Goal: Complete application form

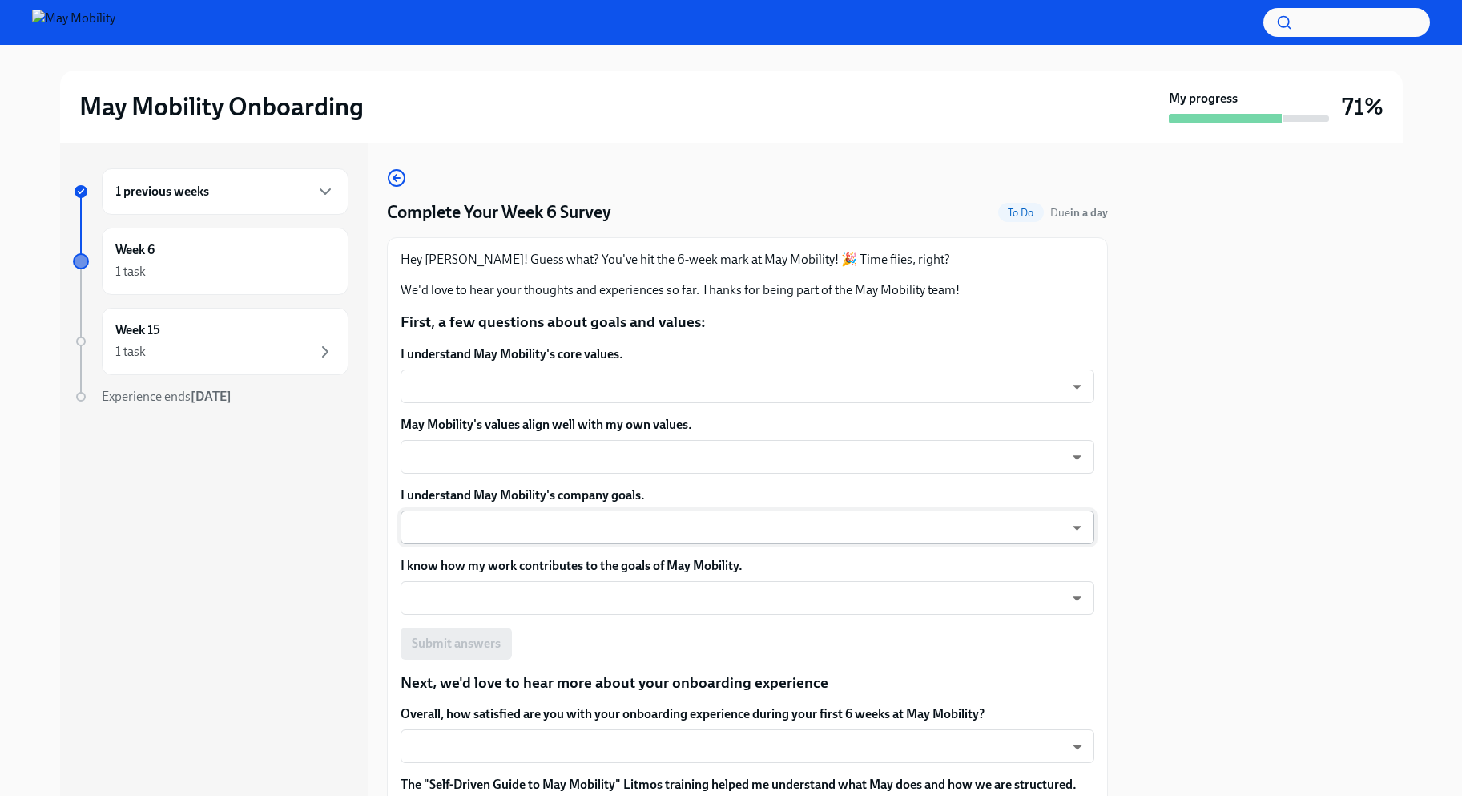
click at [861, 447] on body "May Mobility Onboarding My progress 71% 1 previous weeks Week 6 1 task Week 15 …" at bounding box center [731, 406] width 1462 height 812
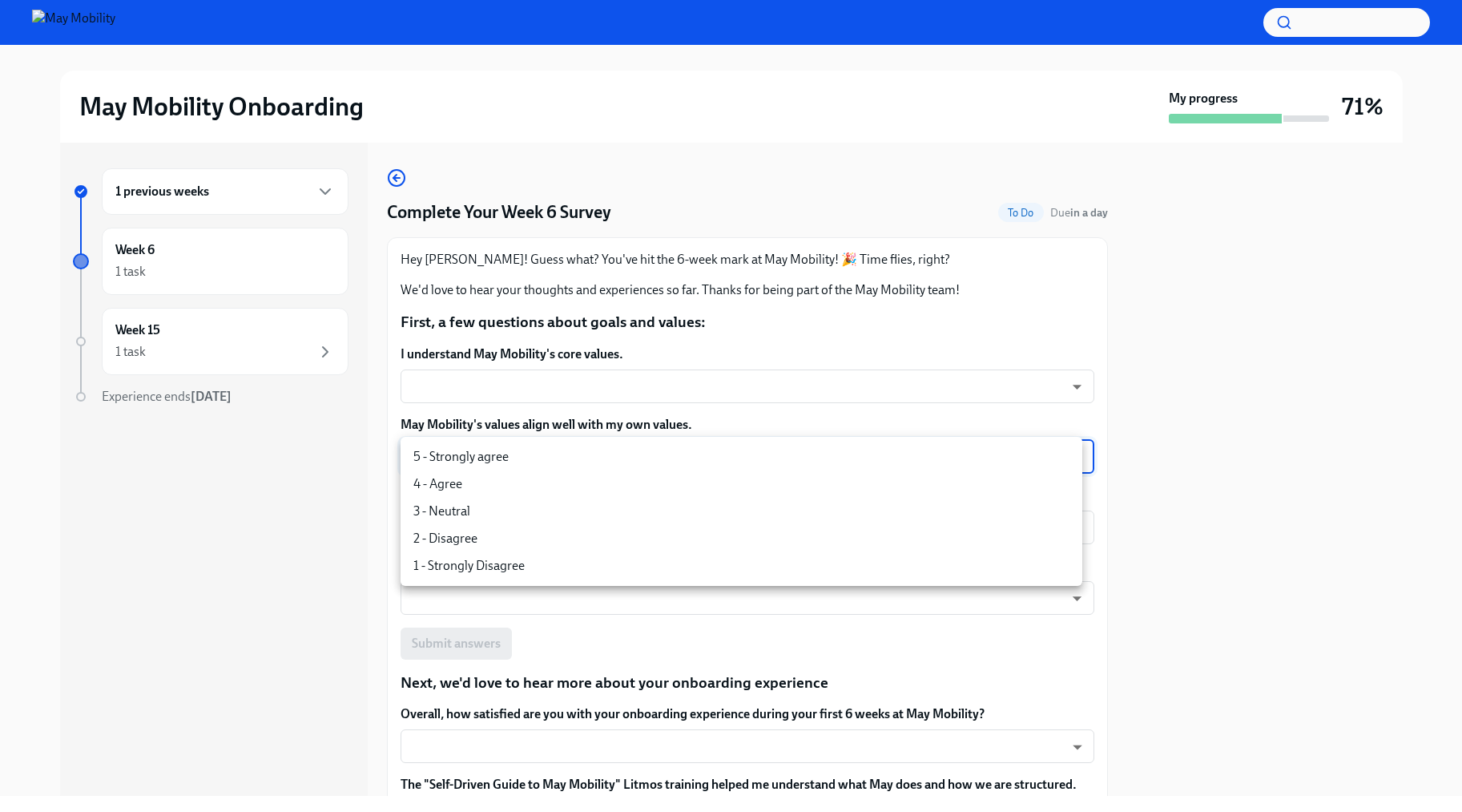
click at [896, 366] on div at bounding box center [731, 406] width 1462 height 812
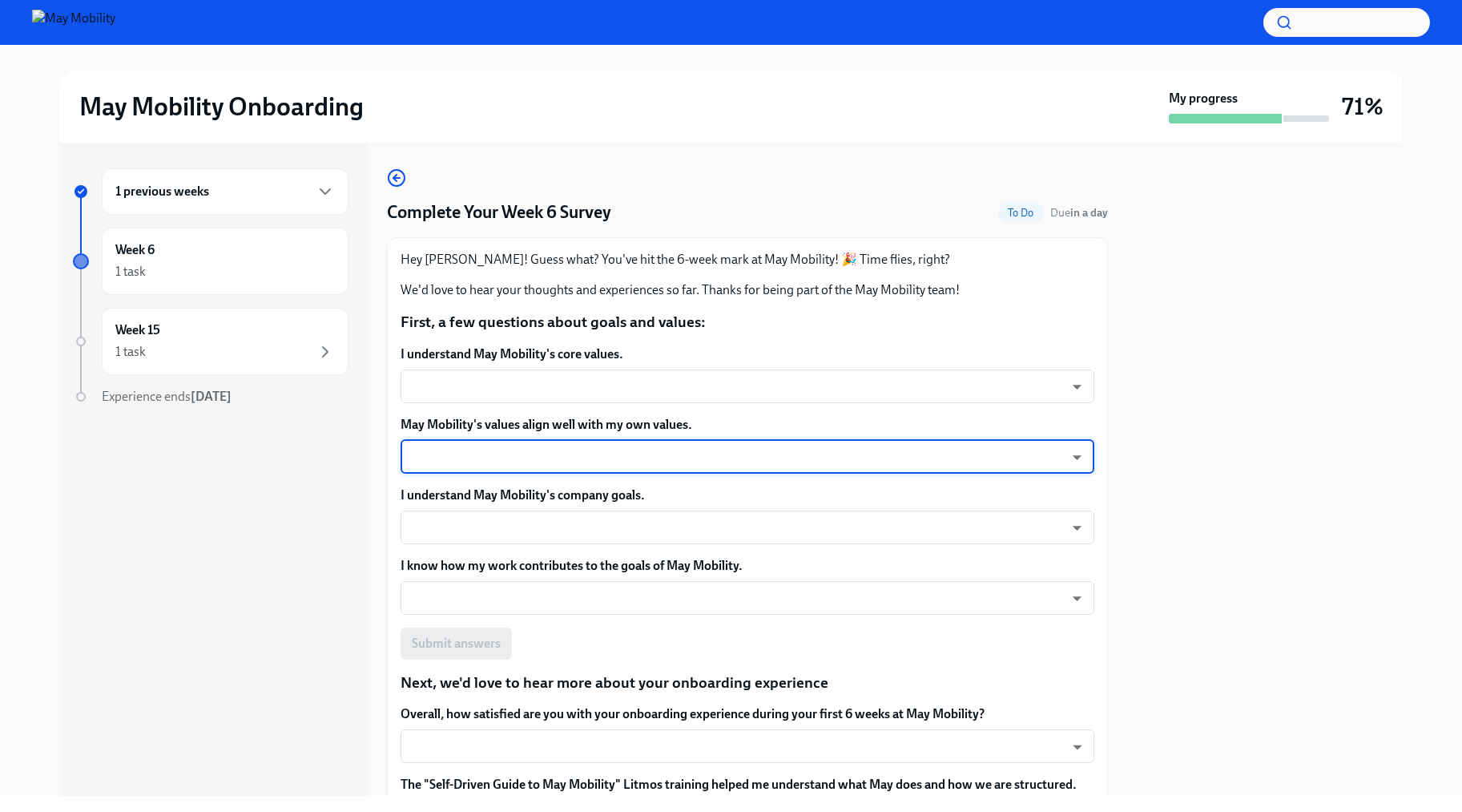
click at [896, 366] on div "I understand May Mobility's core values. ​ ​" at bounding box center [748, 373] width 694 height 58
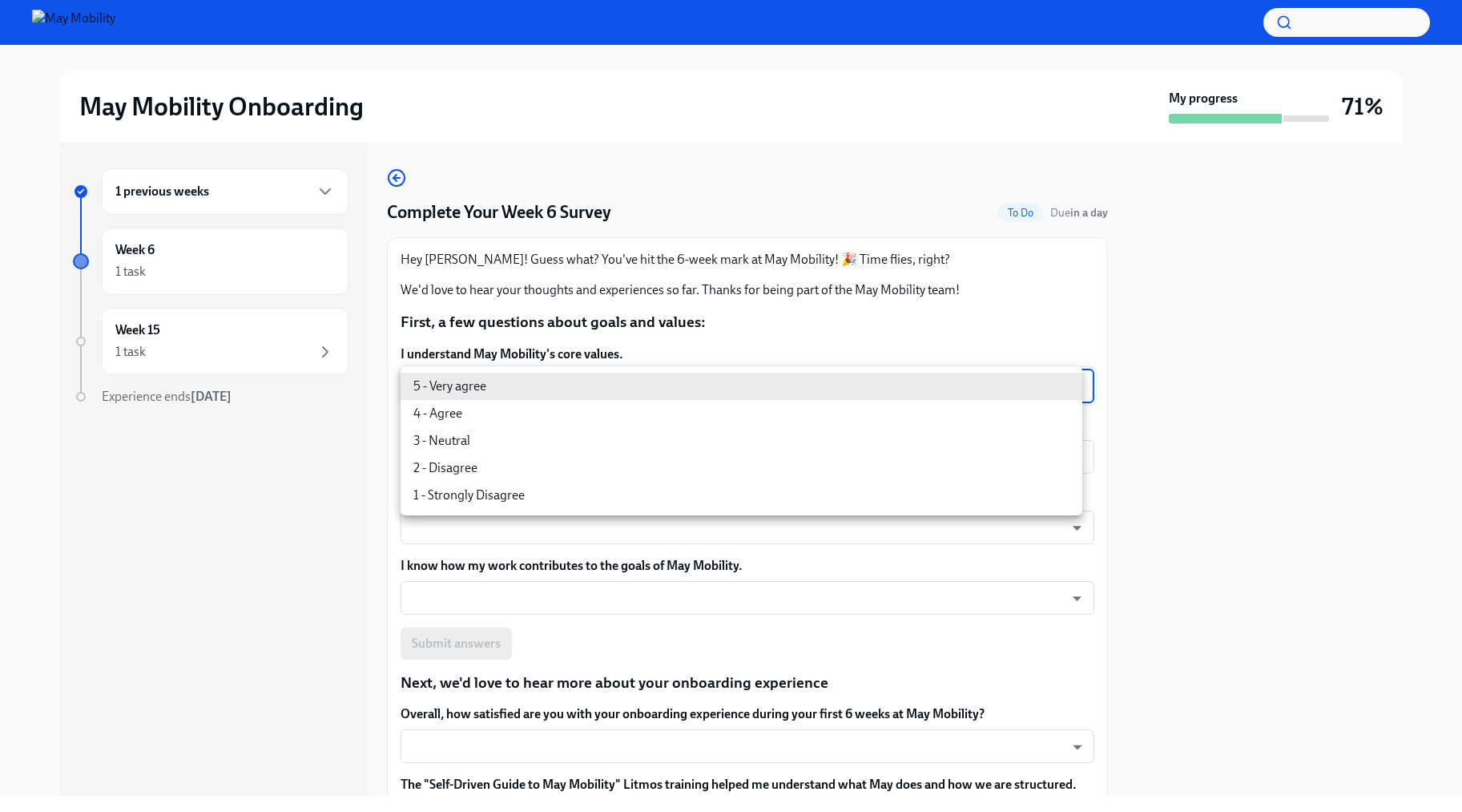
click at [873, 393] on body "May Mobility Onboarding My progress 71% 1 previous weeks Week 6 1 task Week 15 …" at bounding box center [731, 406] width 1462 height 812
click at [744, 448] on li "3 - Neutral" at bounding box center [742, 441] width 682 height 27
type input "uYz84vslQ"
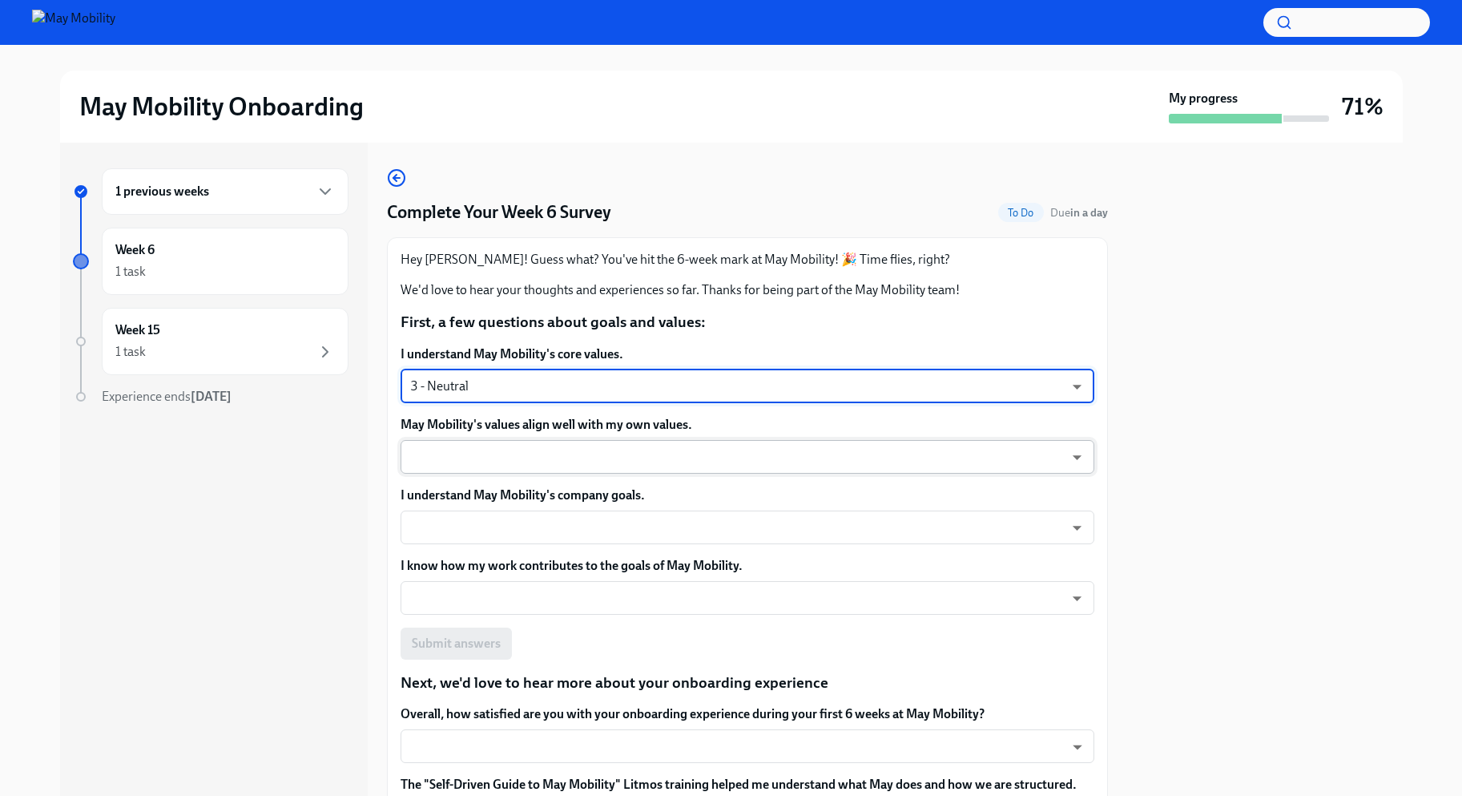
click at [725, 440] on body "May Mobility Onboarding My progress 71% 1 previous weeks Week 6 1 task Week 15 …" at bounding box center [731, 406] width 1462 height 812
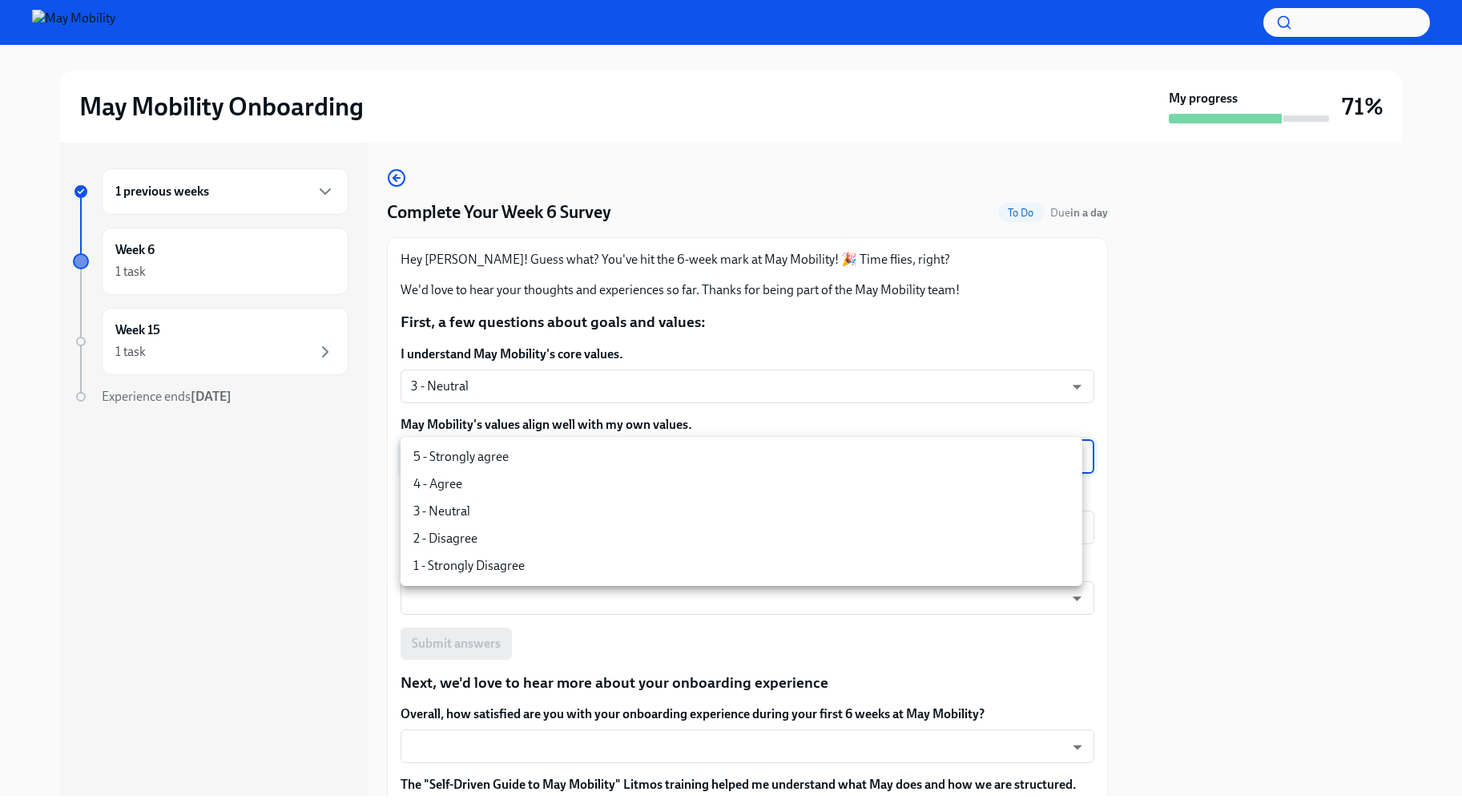
click at [690, 491] on li "4 - Agree" at bounding box center [742, 484] width 682 height 27
type input "nYbWsvkNA"
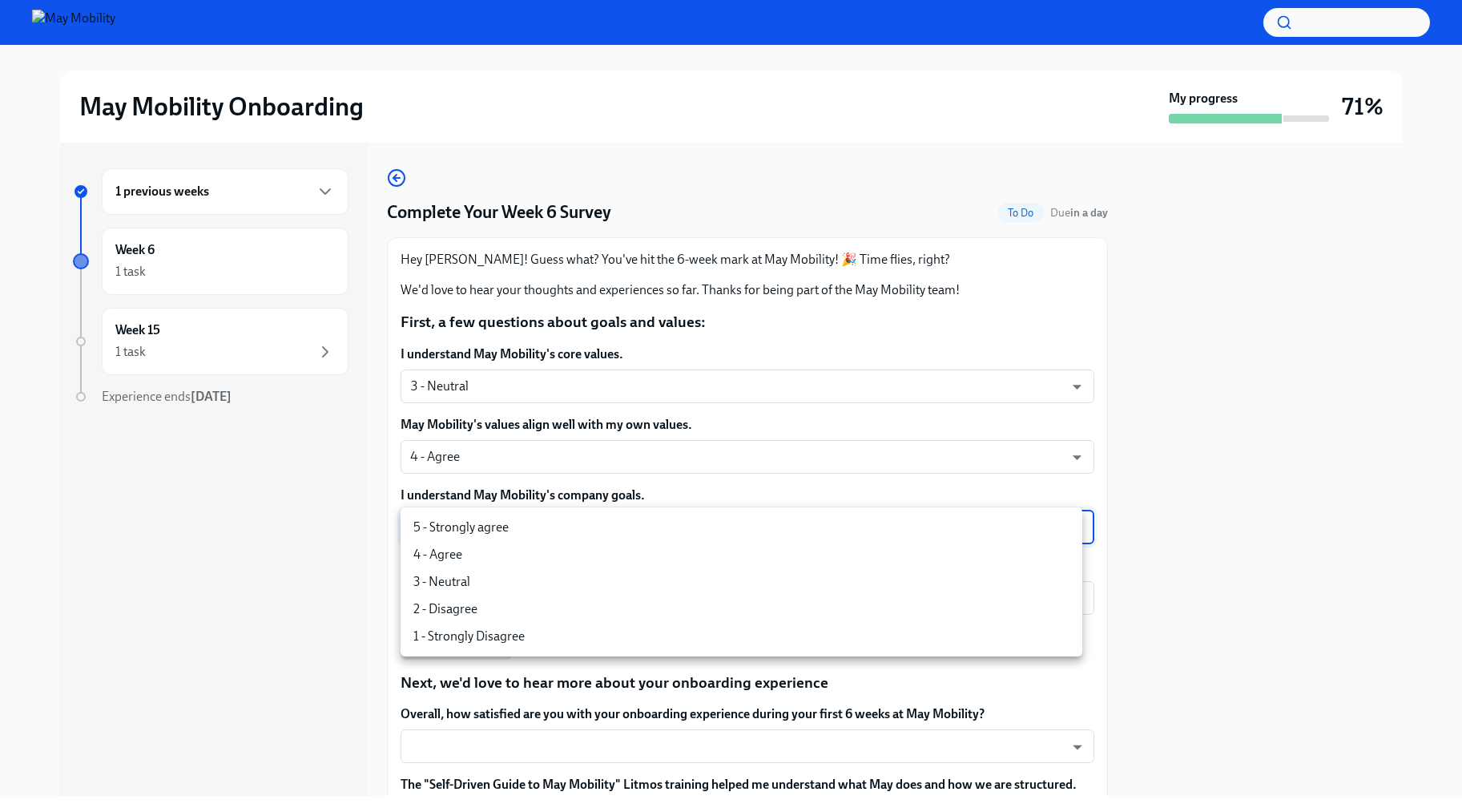
click at [689, 529] on body "May Mobility Onboarding My progress 71% 1 previous weeks Week 6 1 task Week 15 …" at bounding box center [731, 406] width 1462 height 812
click at [688, 559] on li "4 - Agree" at bounding box center [742, 554] width 682 height 27
type input "nYbWsvkNA"
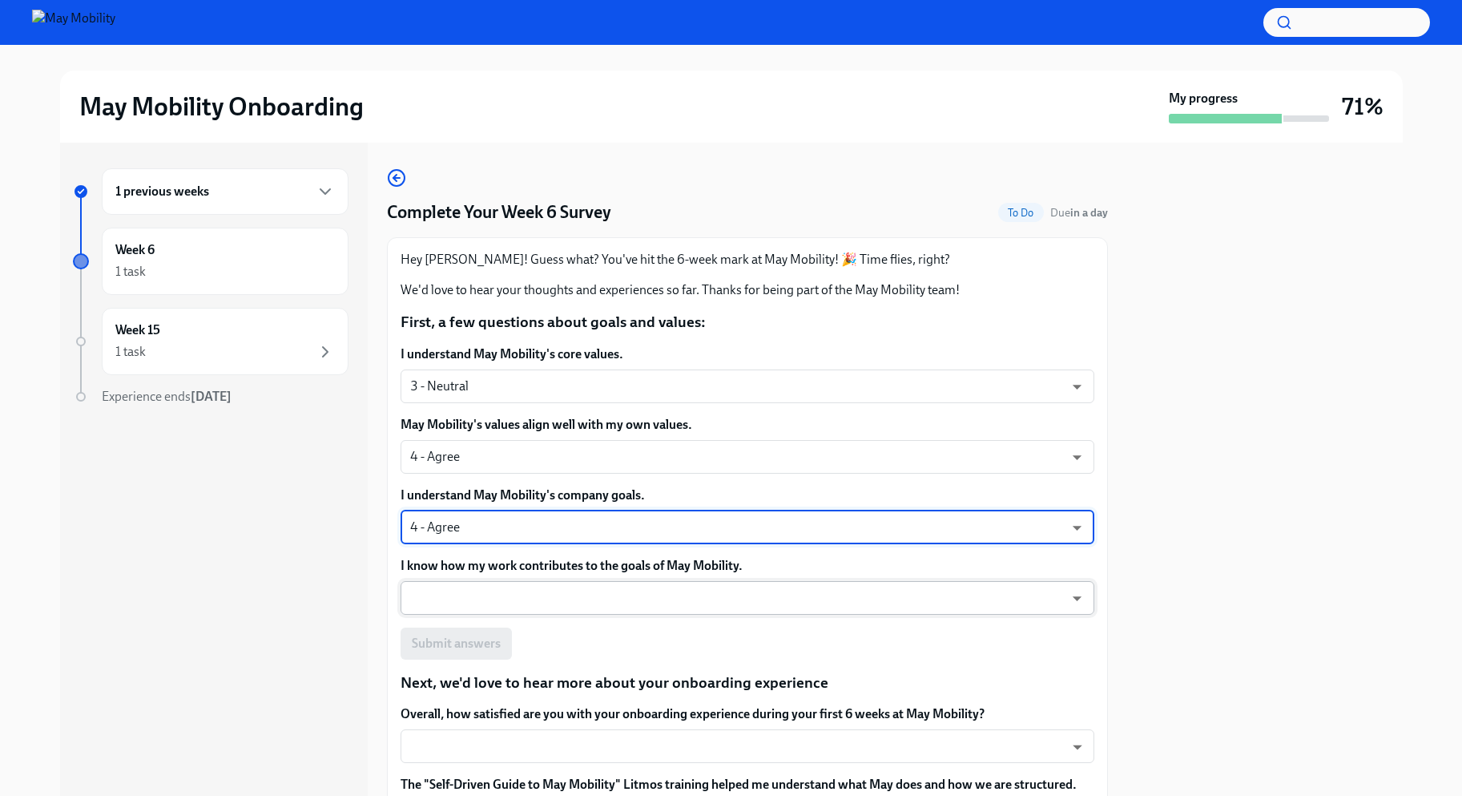
click at [661, 603] on body "May Mobility Onboarding My progress 71% 1 previous weeks Week 6 1 task Week 15 …" at bounding box center [731, 406] width 1462 height 812
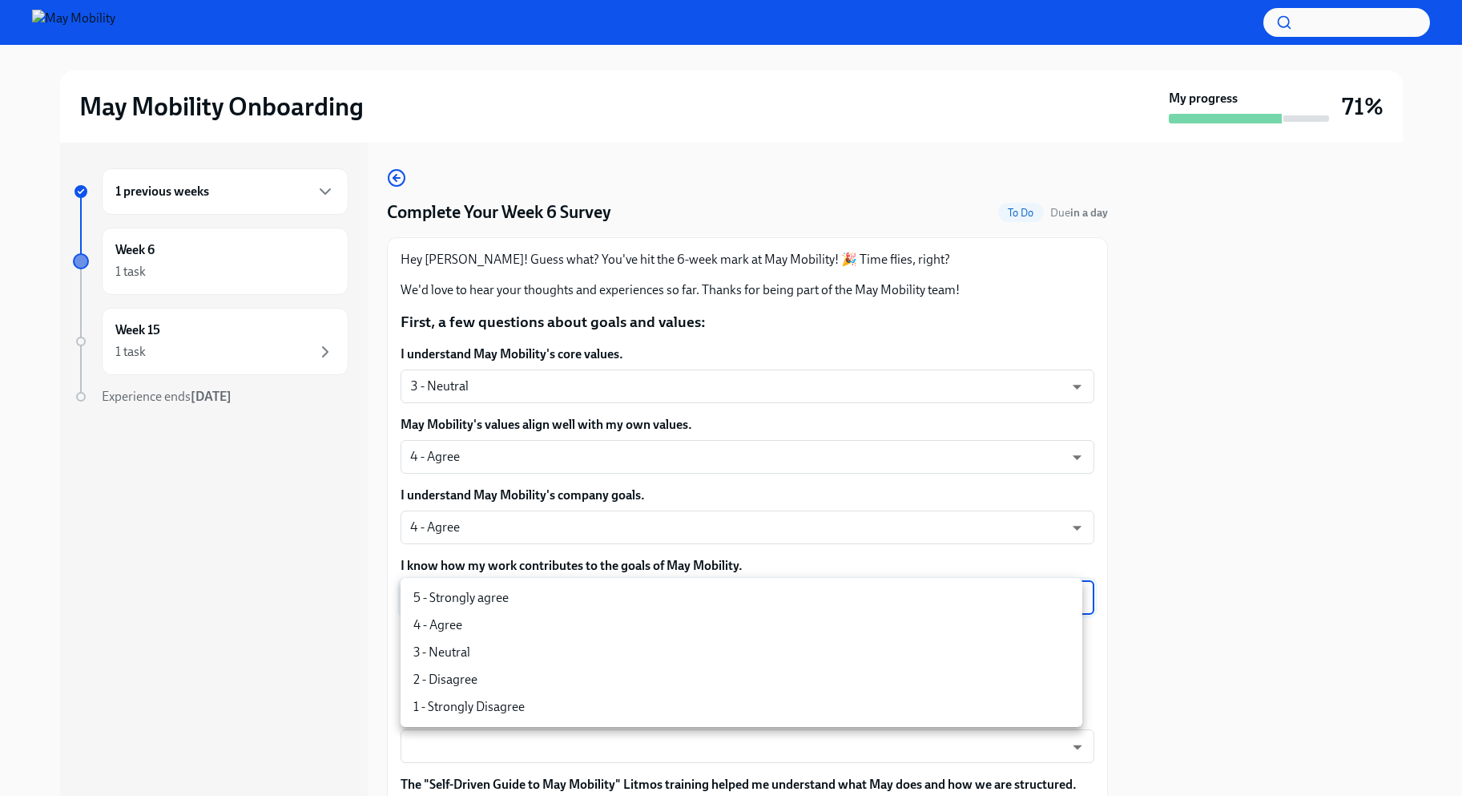
click at [636, 630] on li "4 - Agree" at bounding box center [742, 625] width 682 height 27
type input "nYbWsvkNA"
